Goal: Register for event/course

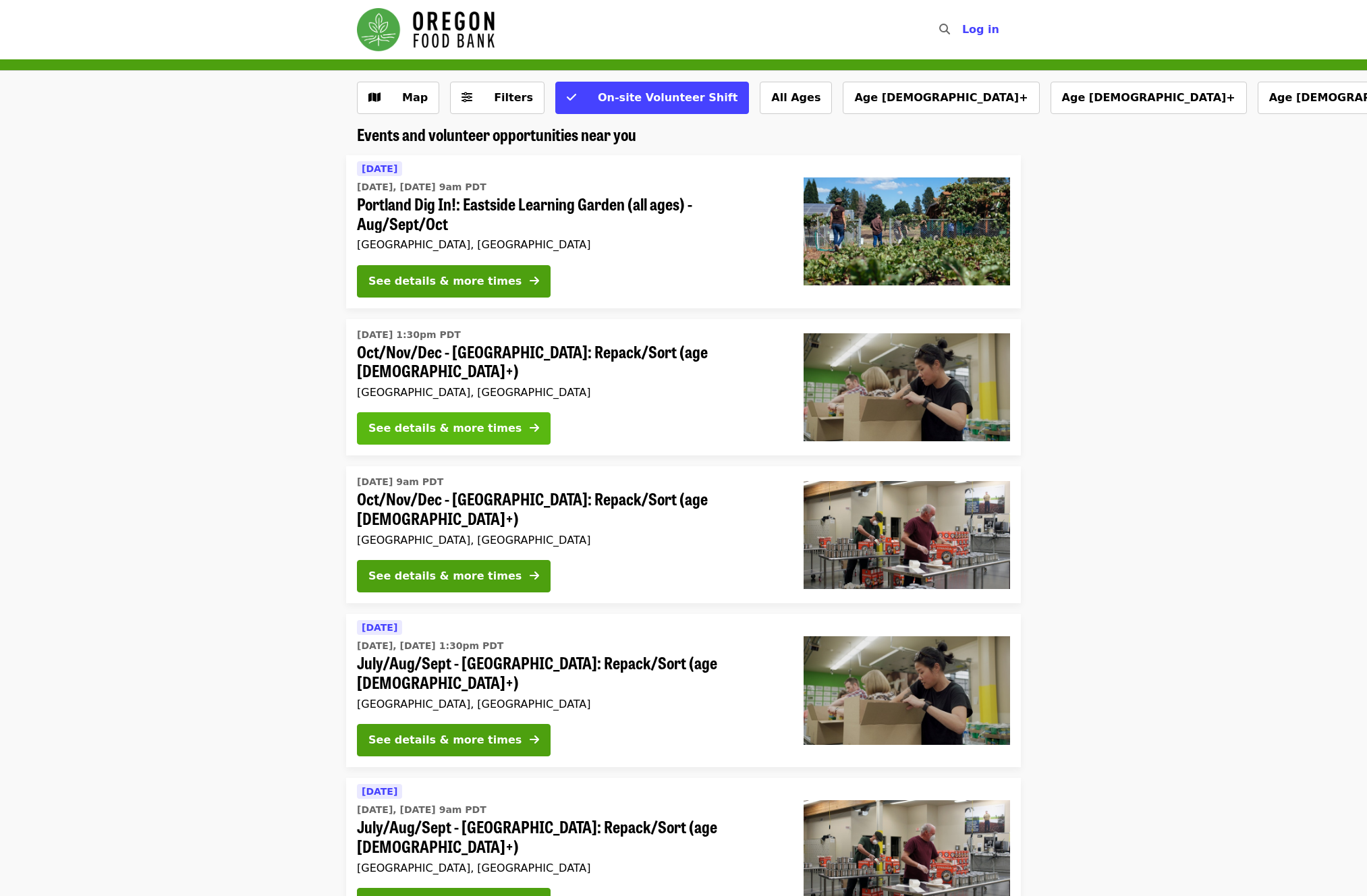
click at [408, 428] on div "See details & more times" at bounding box center [445, 428] width 153 height 16
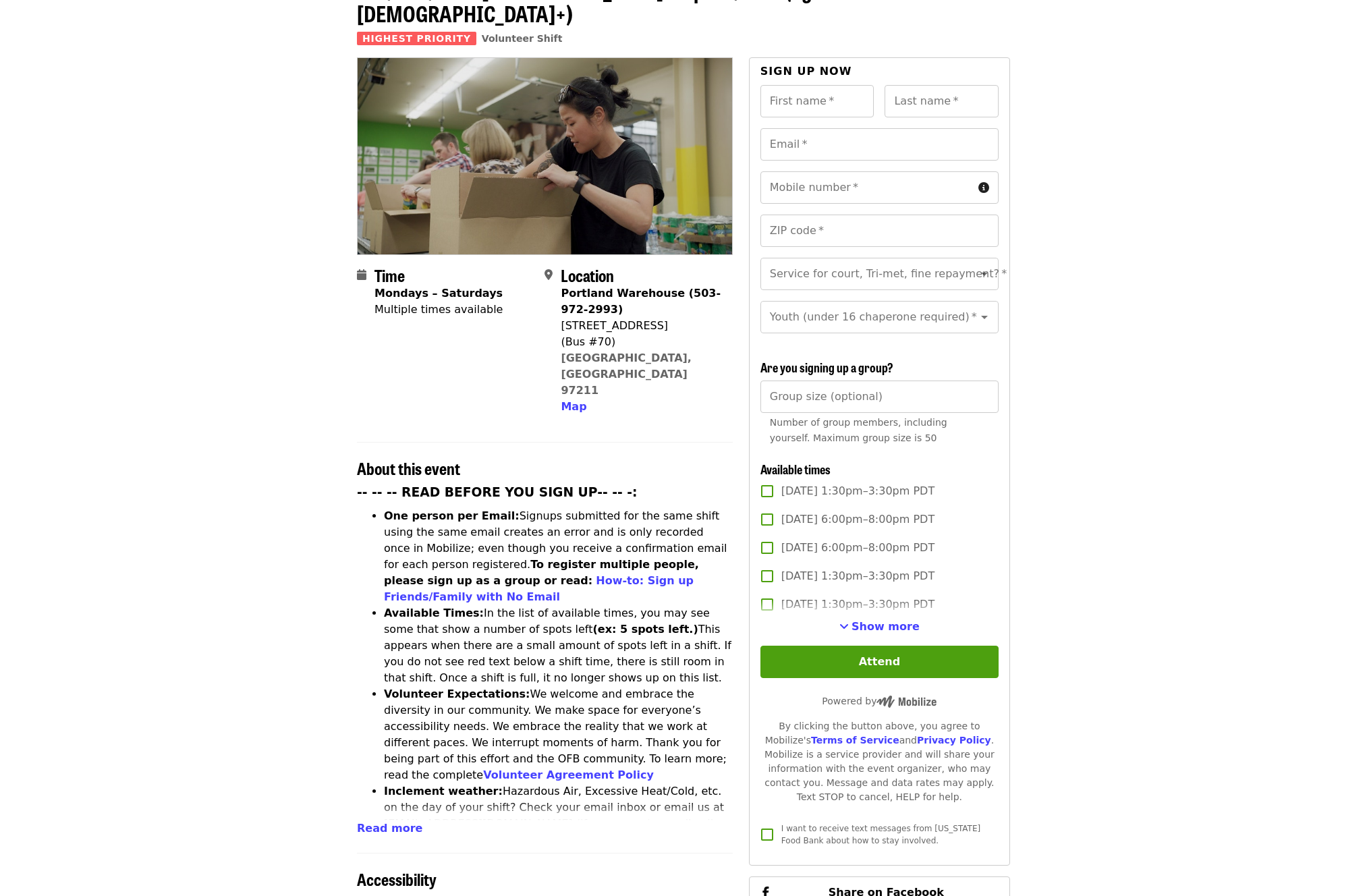
scroll to position [145, 0]
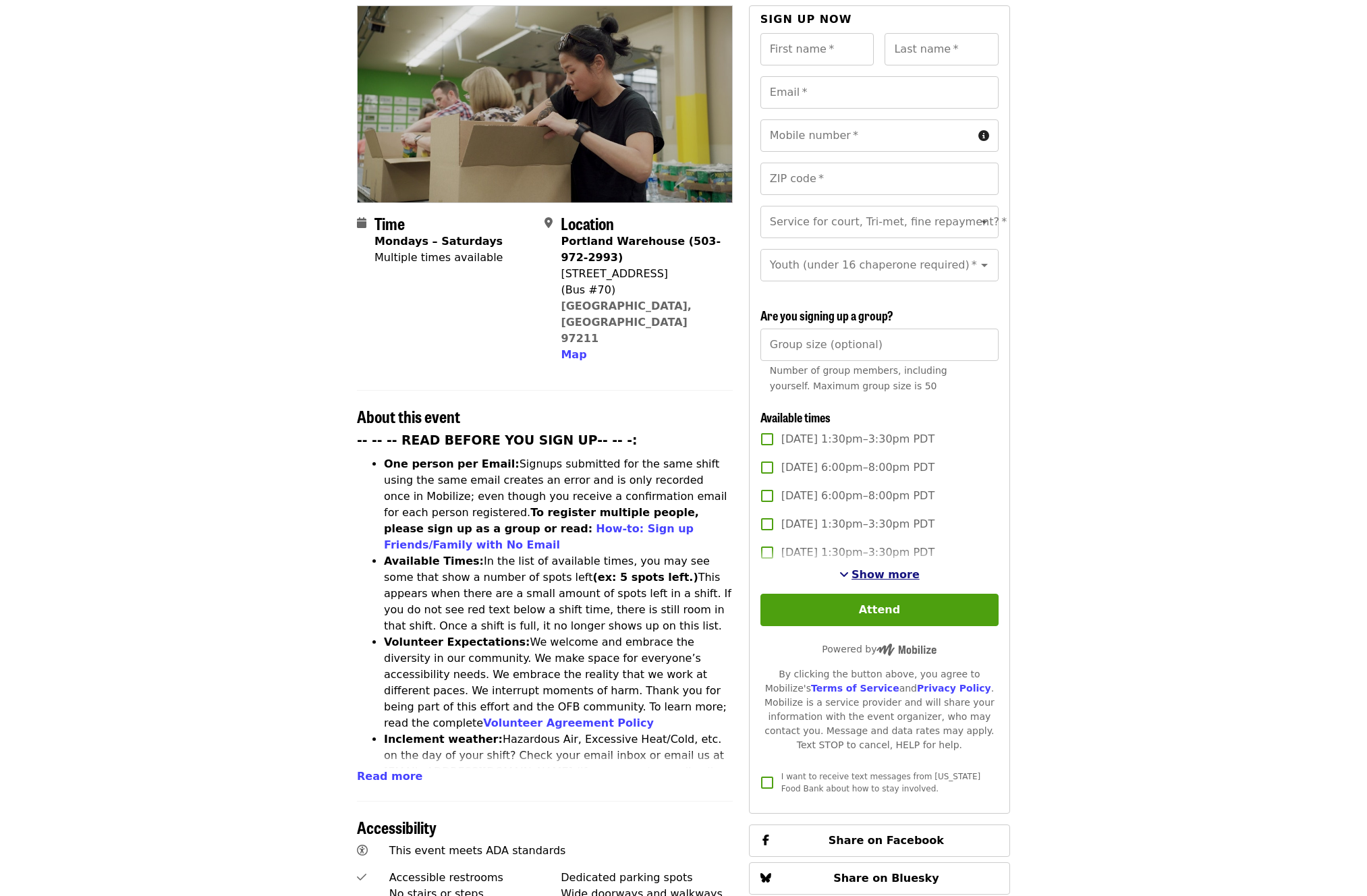
click at [893, 571] on span "Show more" at bounding box center [886, 574] width 69 height 13
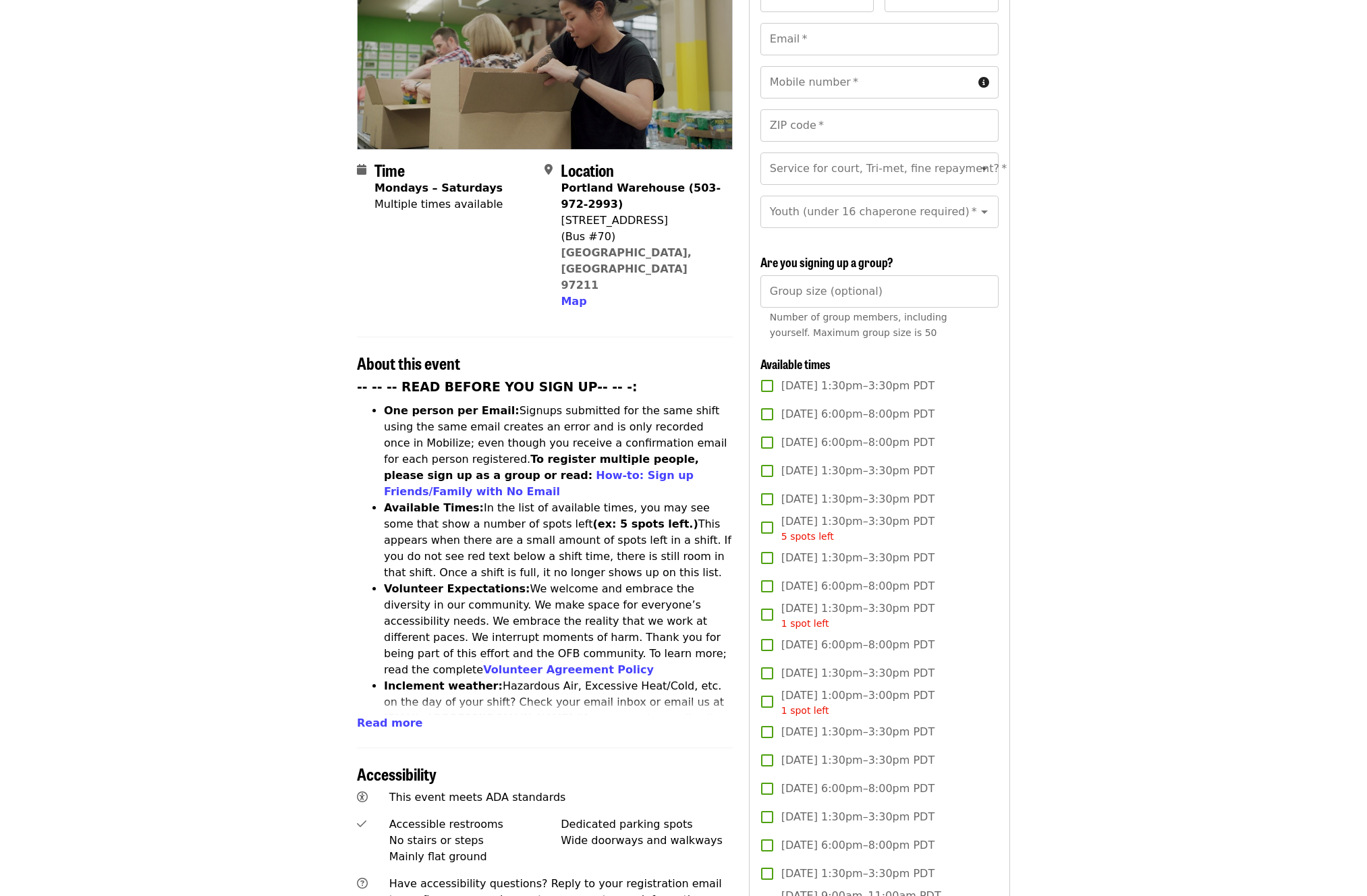
scroll to position [238, 0]
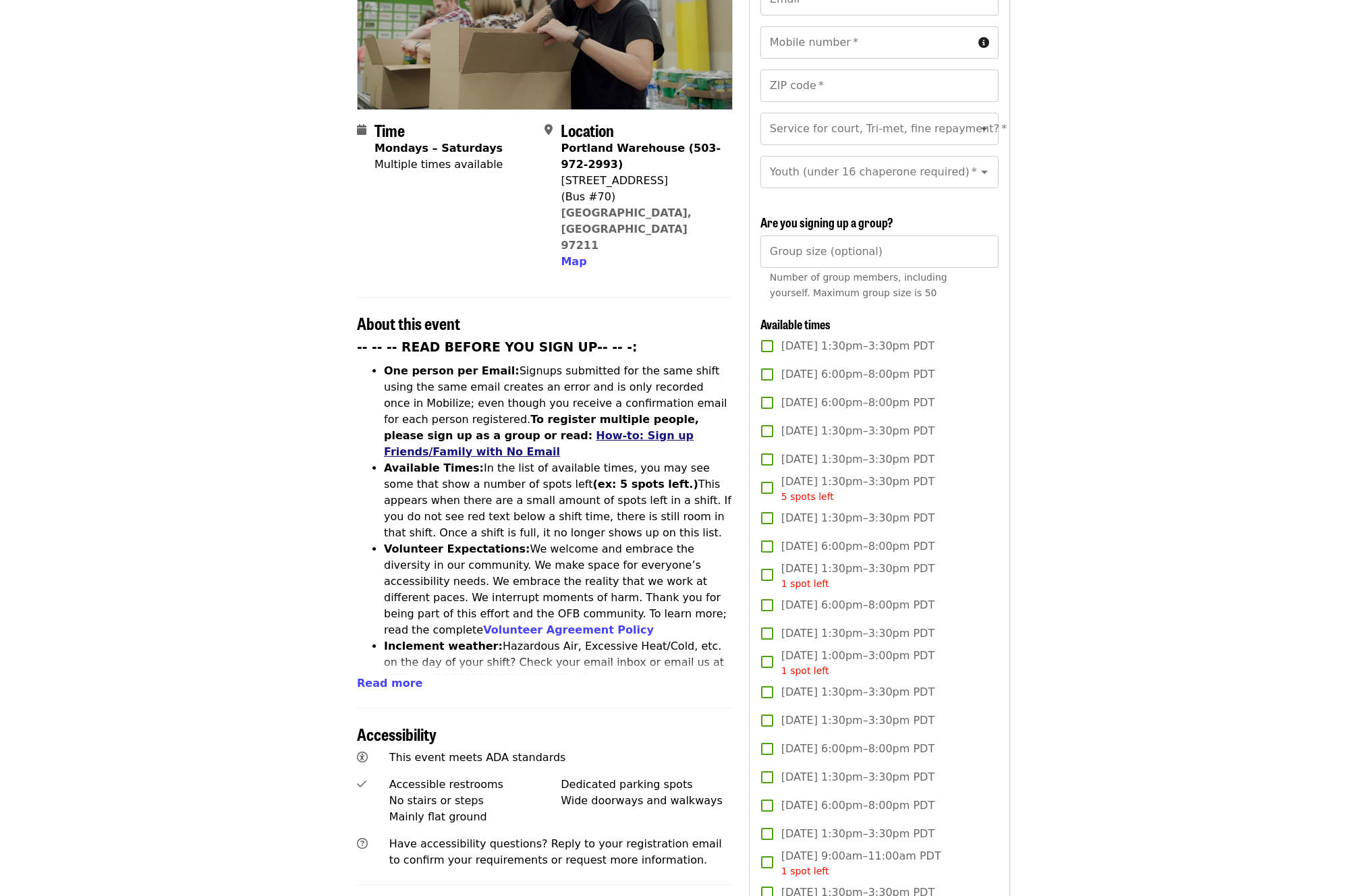
click at [561, 429] on link "How-to: Sign up Friends/Family with No Email" at bounding box center [538, 444] width 309 height 29
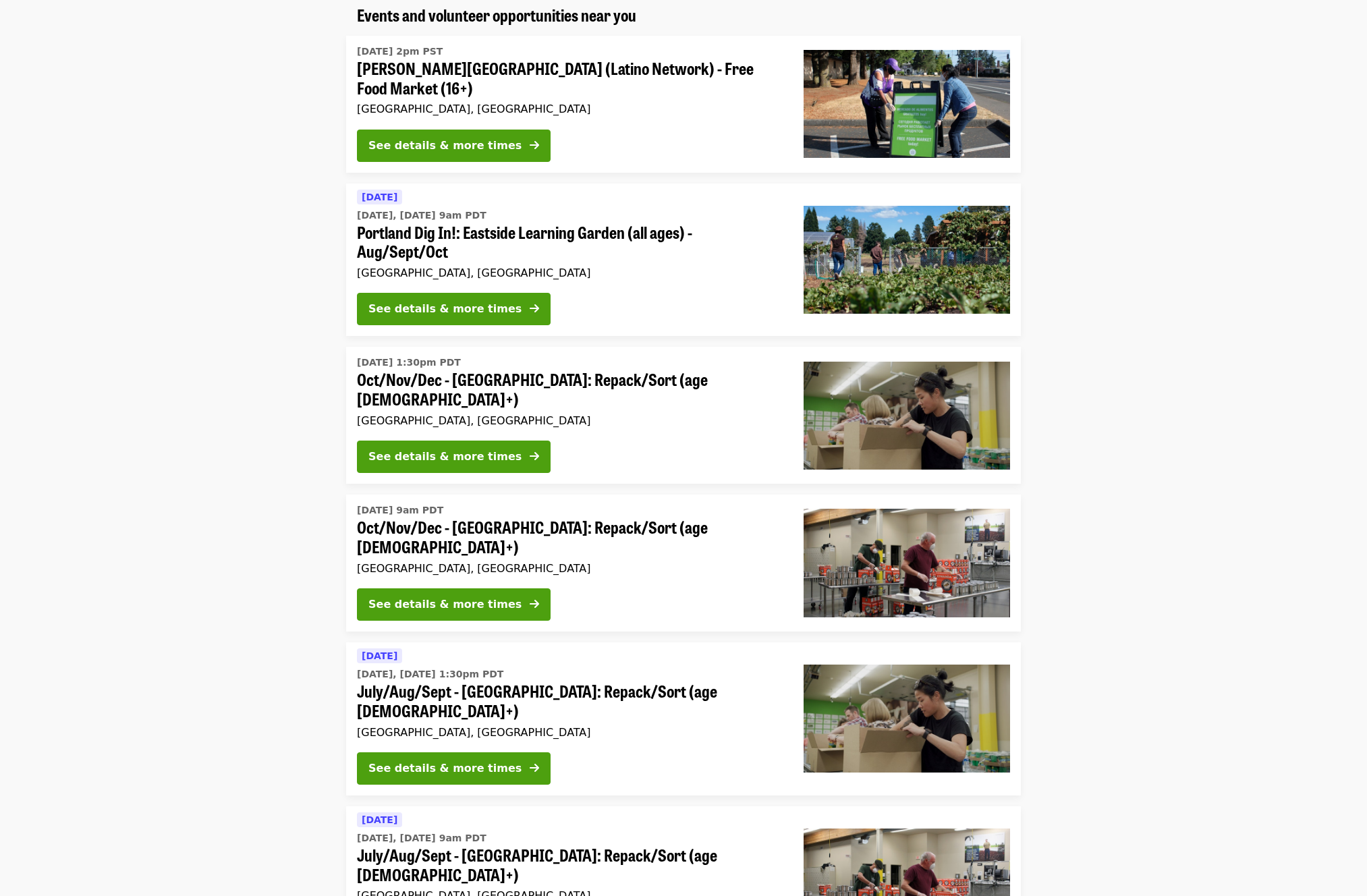
scroll to position [106, 0]
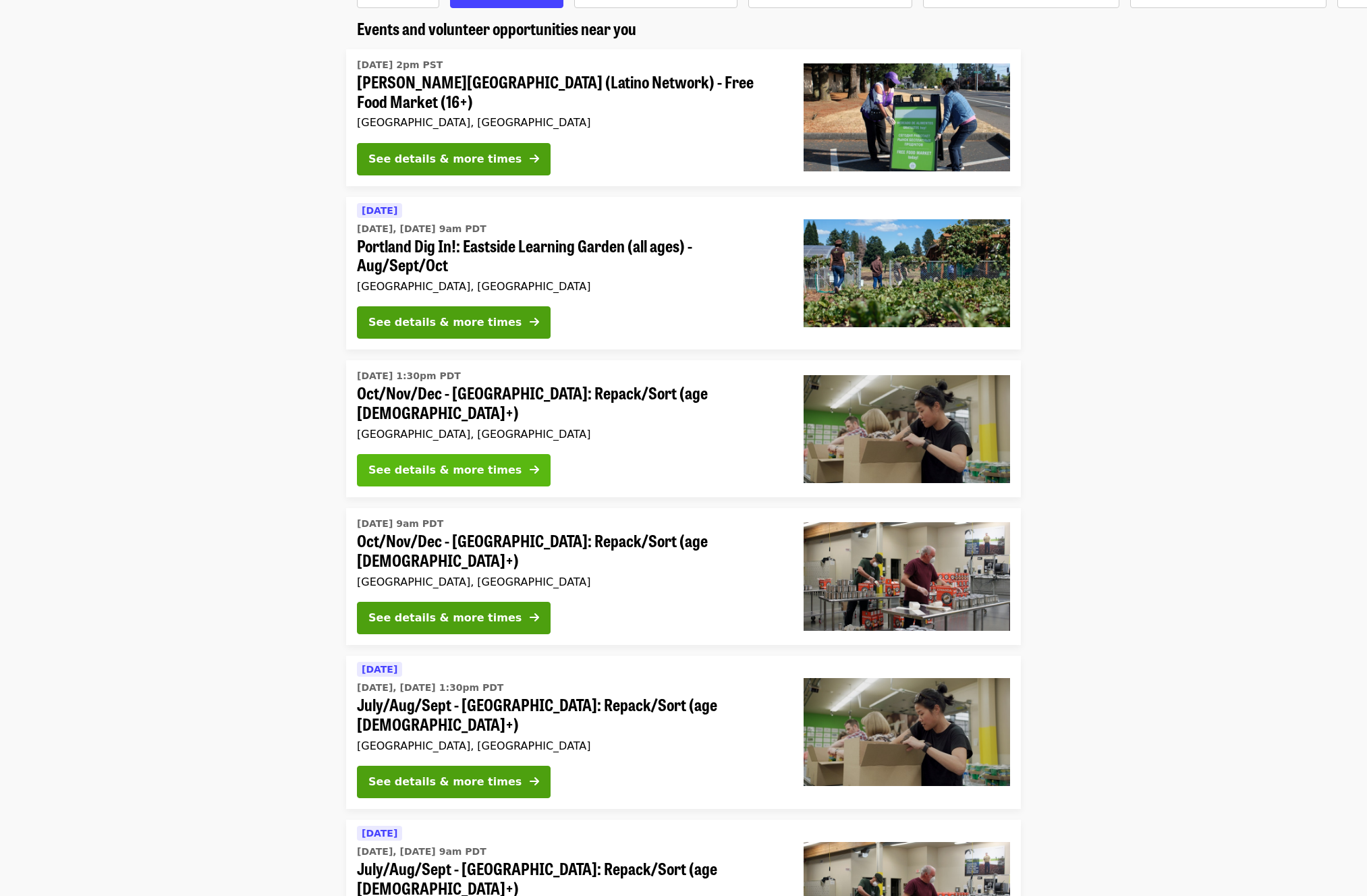
click at [373, 463] on div "See details & more times" at bounding box center [445, 469] width 153 height 16
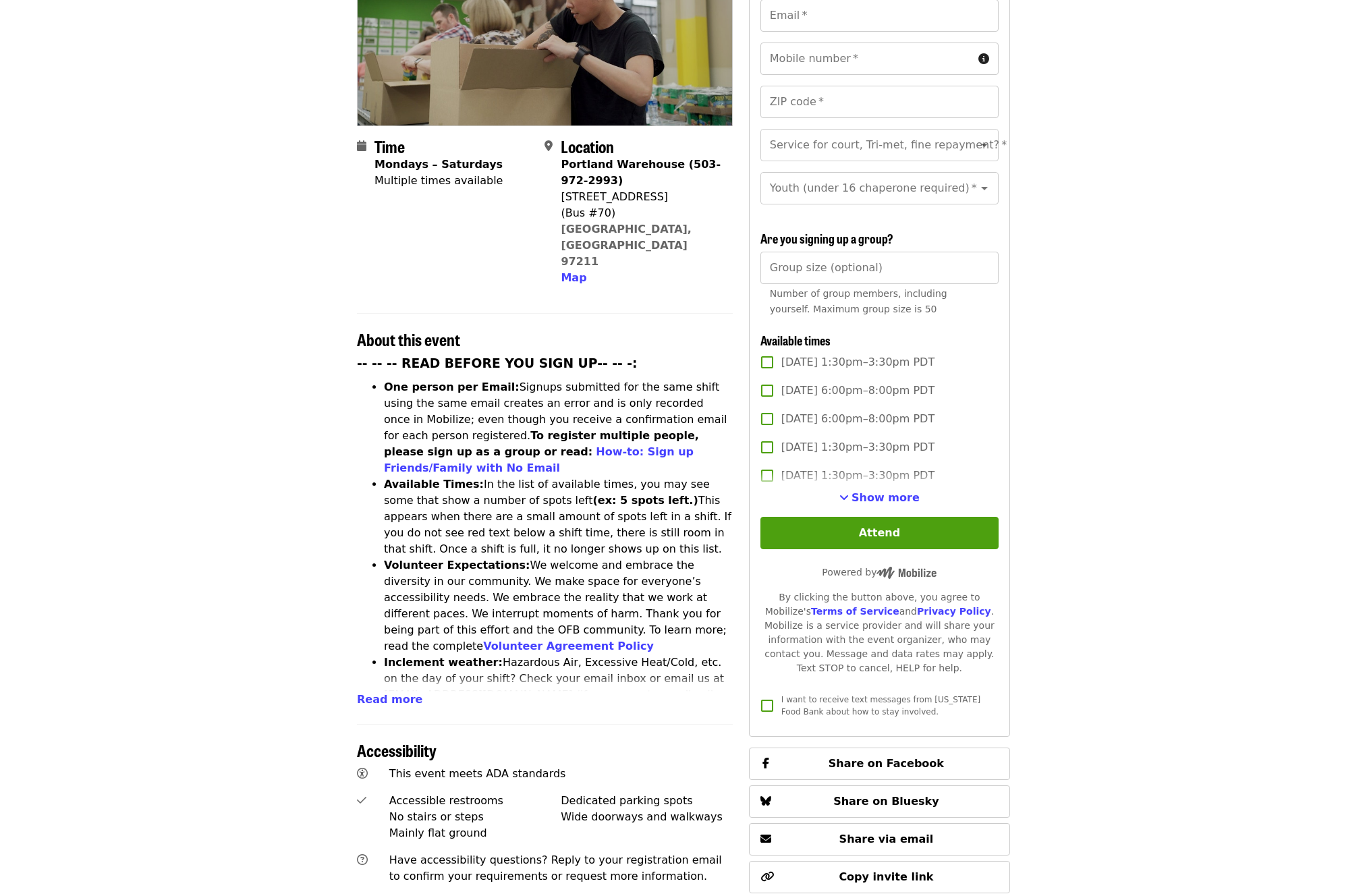
scroll to position [223, 0]
click at [397, 692] on span "Read more" at bounding box center [390, 698] width 65 height 13
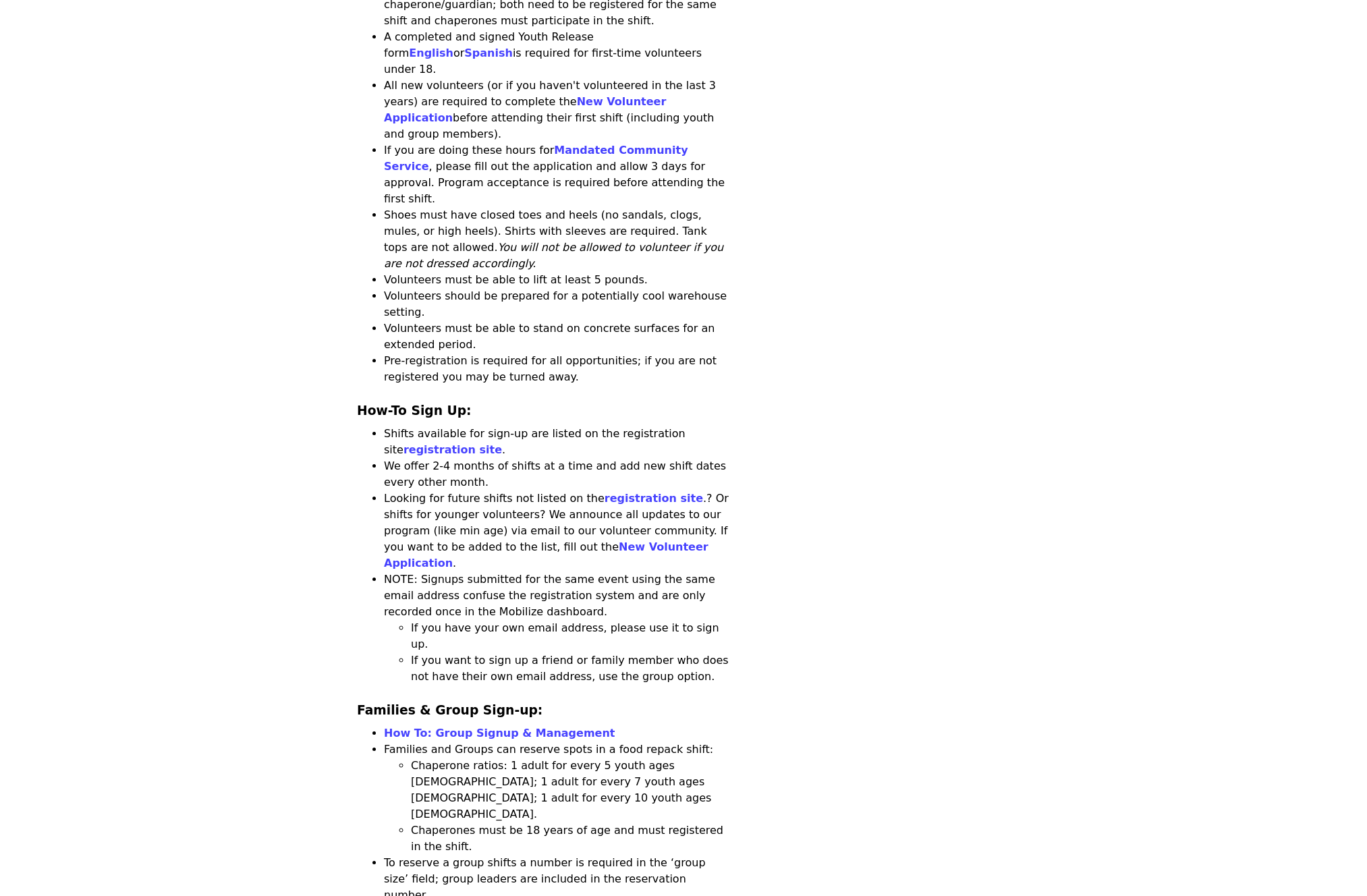
scroll to position [1785, 0]
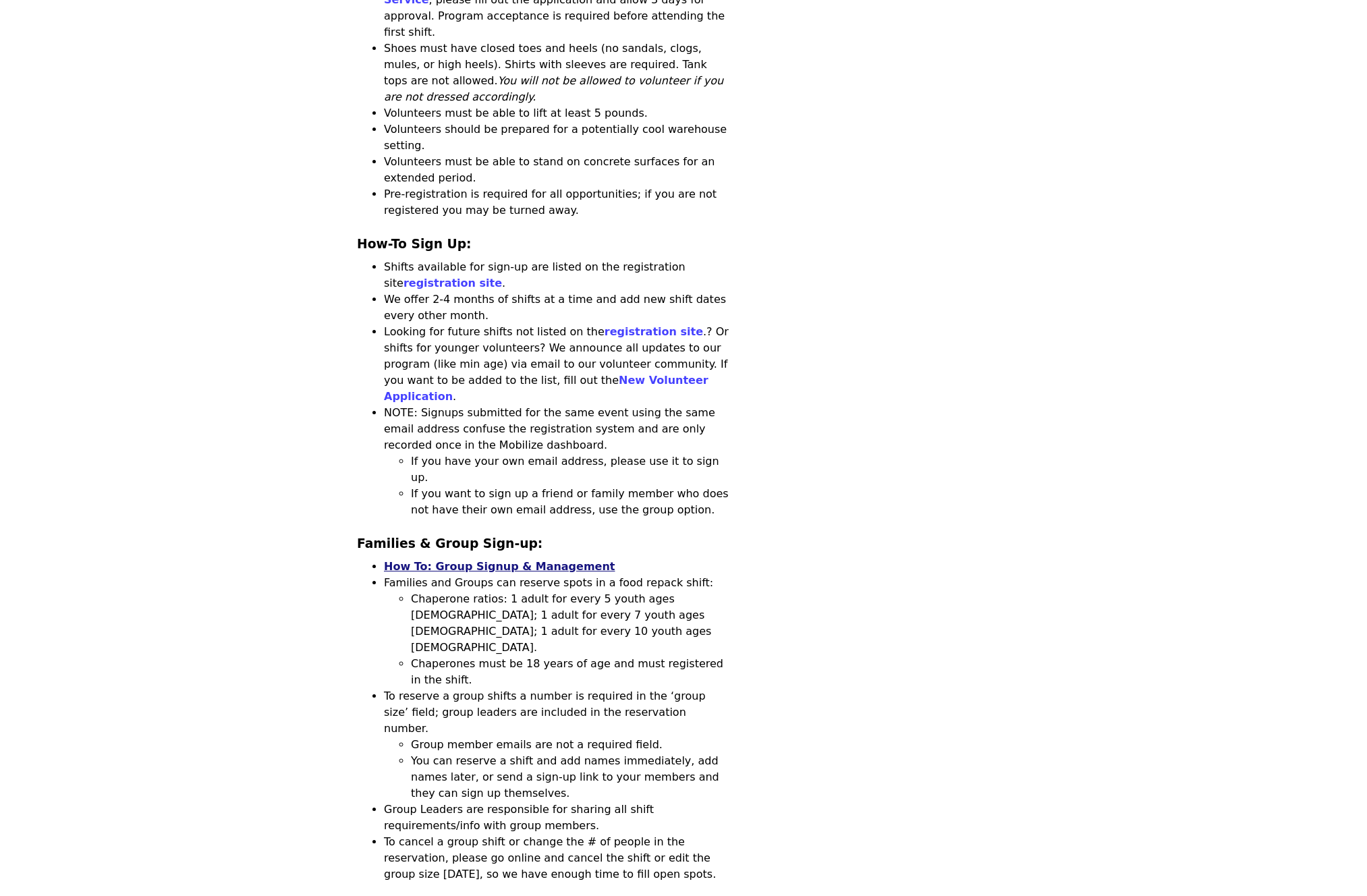
click at [484, 560] on link "How To: Group Signup & Management" at bounding box center [499, 566] width 231 height 13
